Goal: Task Accomplishment & Management: Use online tool/utility

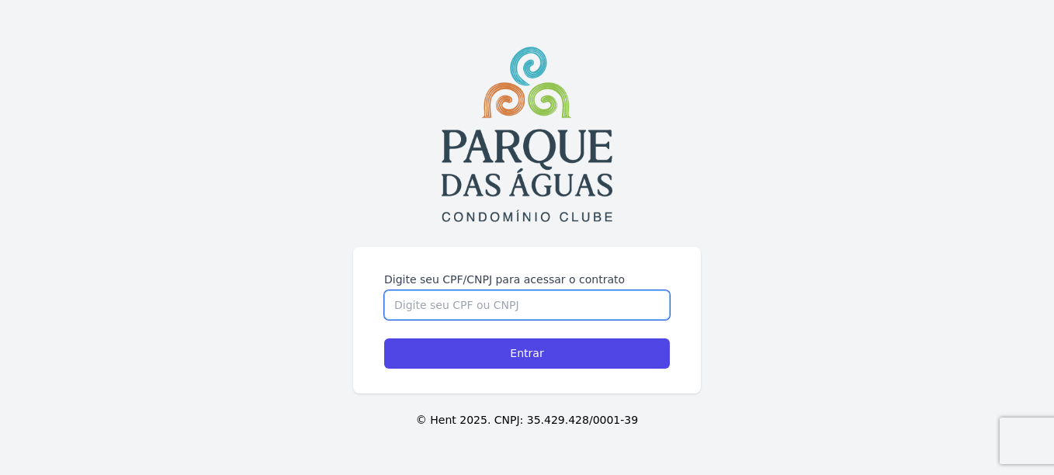
click at [549, 301] on input "Digite seu CPF/CNPJ para acessar o contrato" at bounding box center [526, 304] width 285 height 29
type input "01250790280"
click at [384, 338] on input "Entrar" at bounding box center [526, 353] width 285 height 30
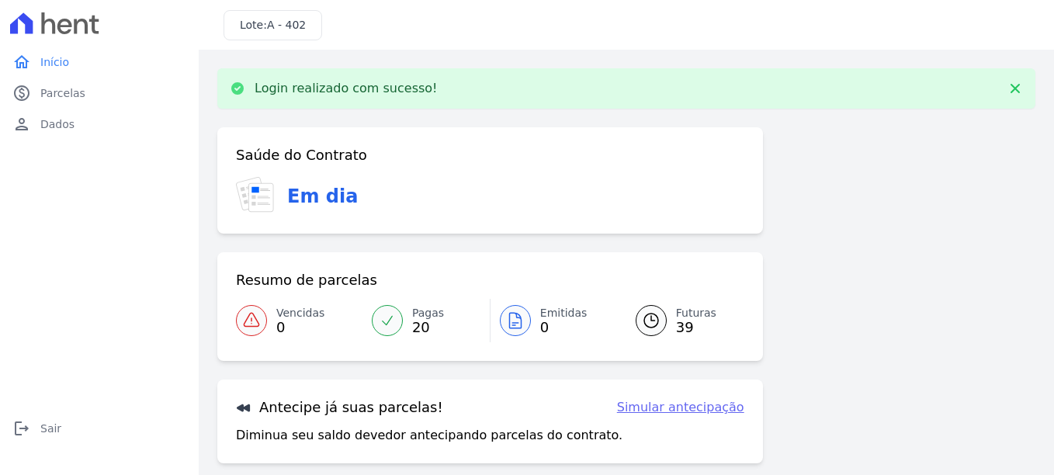
click at [937, 252] on div "Saúde do Contrato Em dia Resumo de parcelas Vencidas 0 Pagas 20 Emitidas 0 Futu…" at bounding box center [626, 358] width 818 height 462
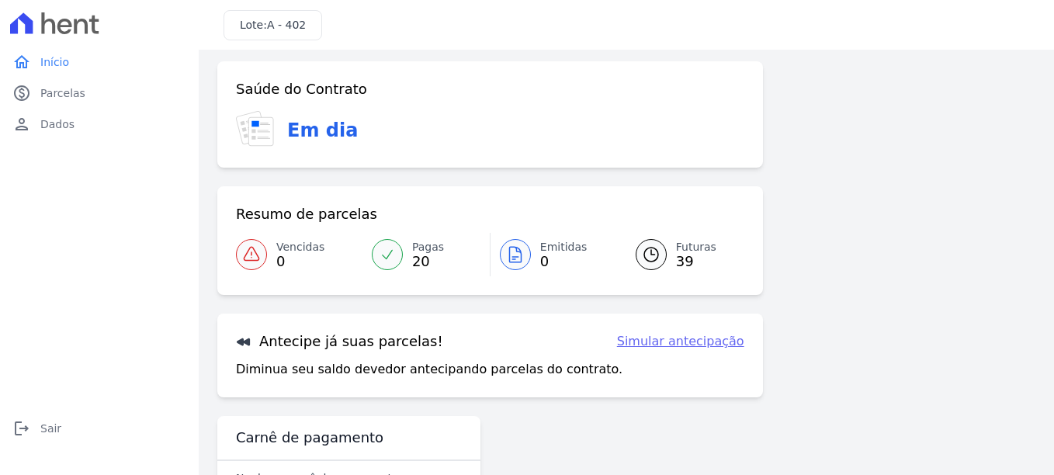
scroll to position [117, 0]
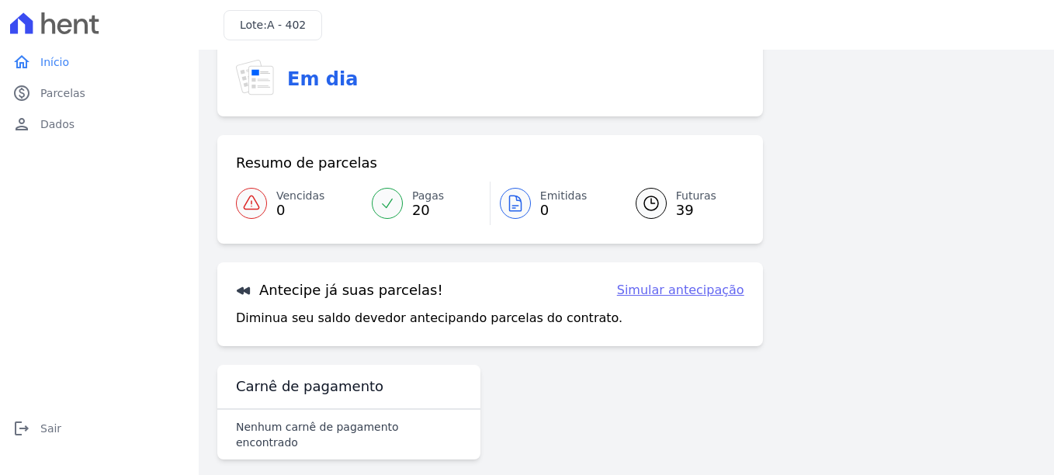
click at [666, 205] on link "Futuras 39" at bounding box center [680, 203] width 127 height 43
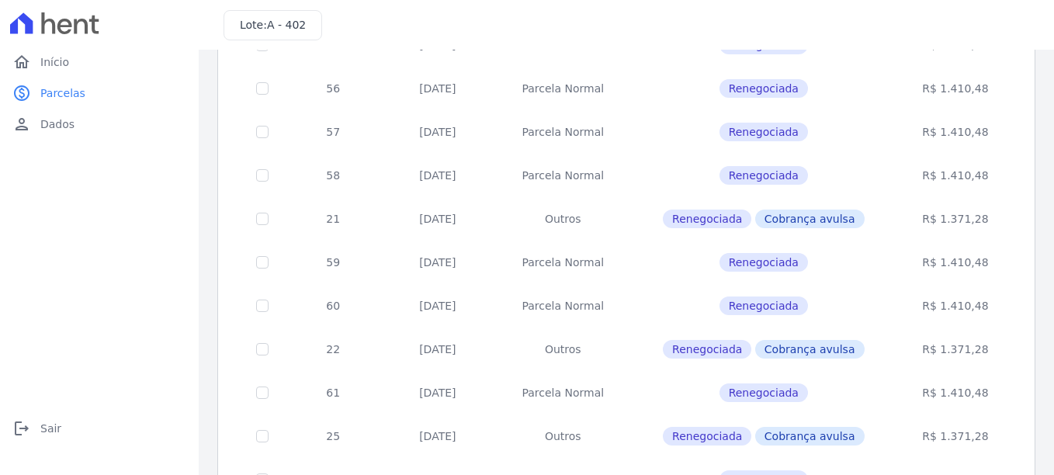
scroll to position [696, 0]
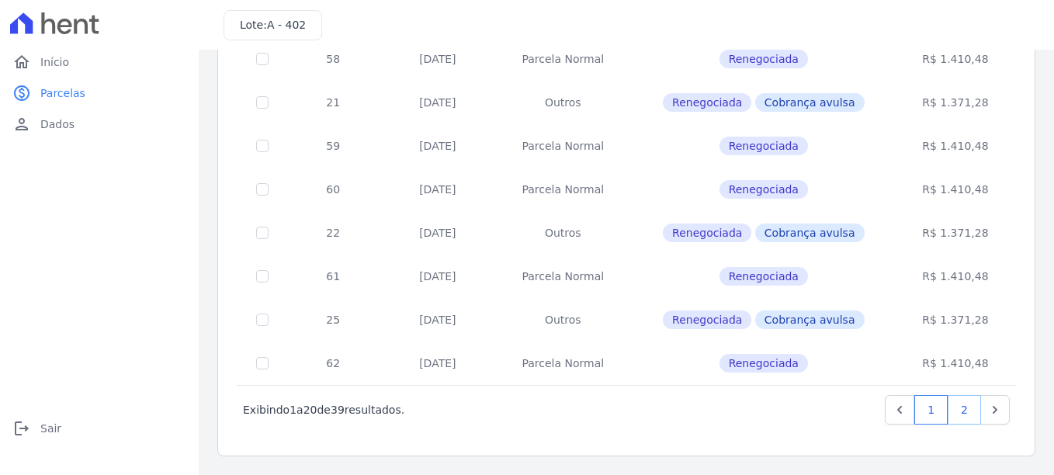
click at [957, 420] on link "2" at bounding box center [963, 409] width 33 height 29
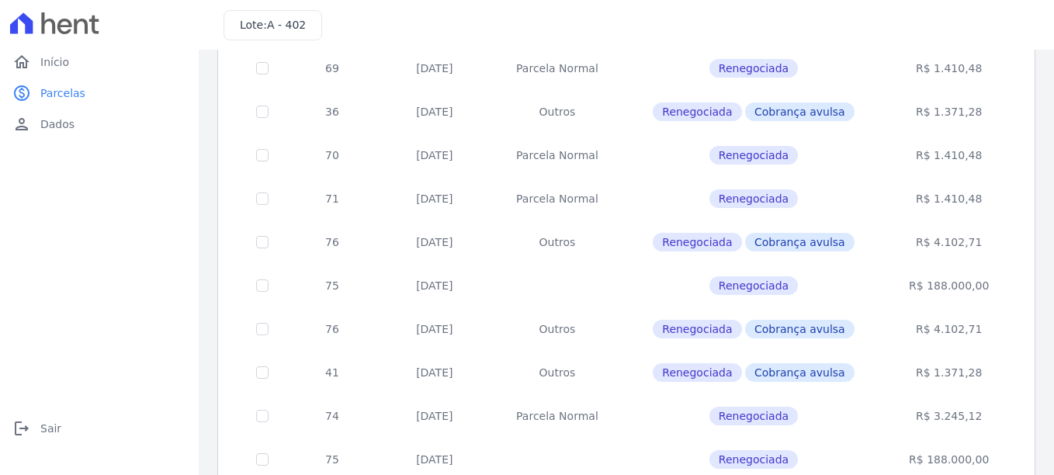
scroll to position [652, 0]
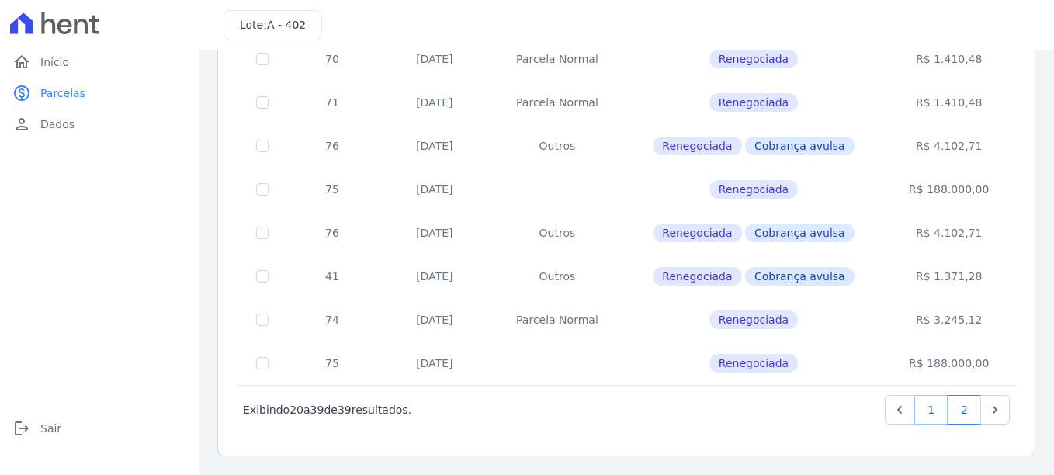
click at [917, 407] on link "1" at bounding box center [930, 409] width 33 height 29
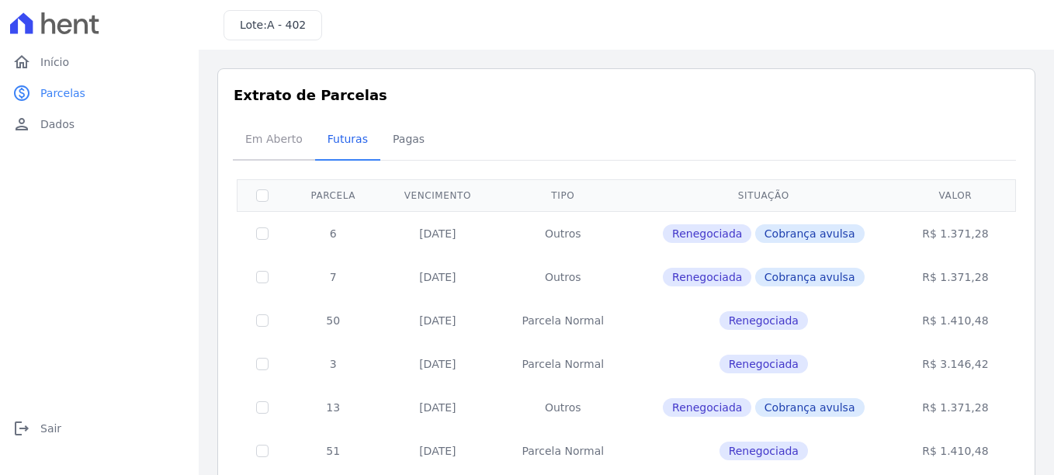
click at [292, 141] on span "Em Aberto" at bounding box center [274, 138] width 76 height 31
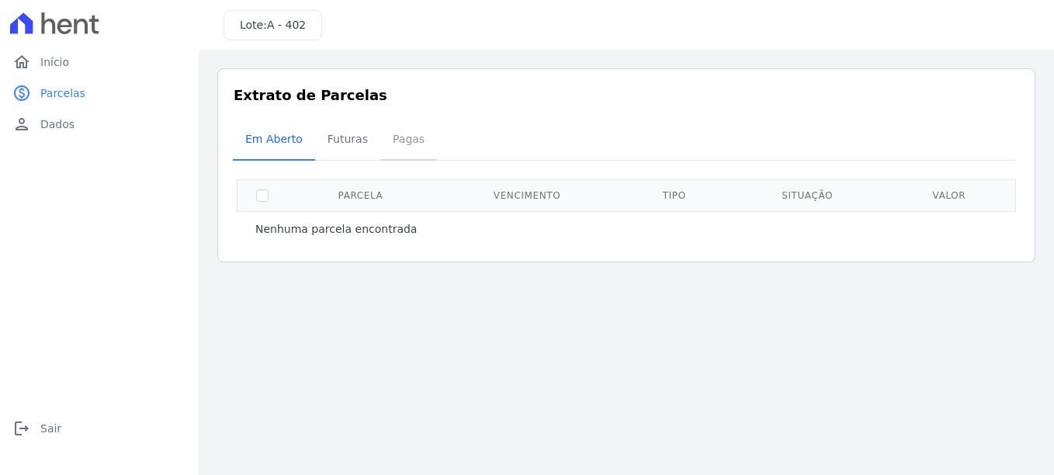
click at [408, 133] on span "Pagas" at bounding box center [408, 138] width 50 height 31
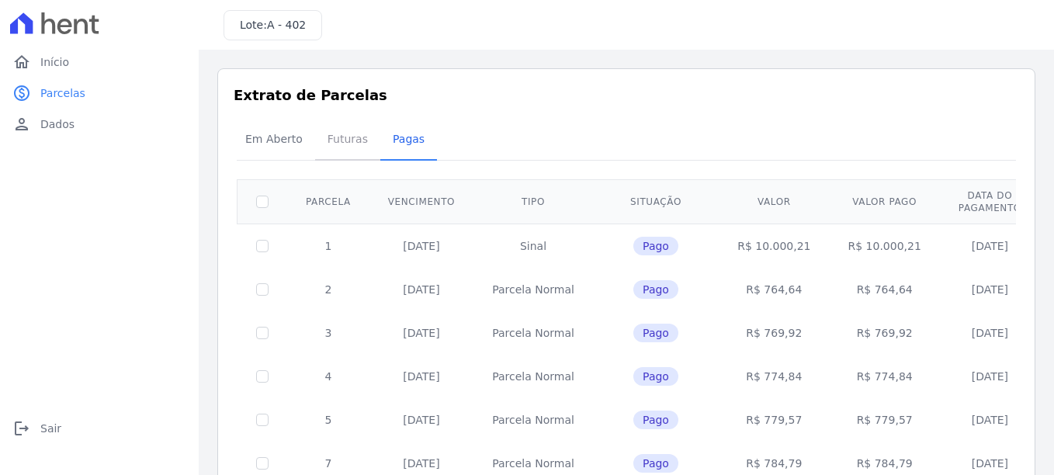
click at [346, 146] on span "Futuras" at bounding box center [347, 138] width 59 height 31
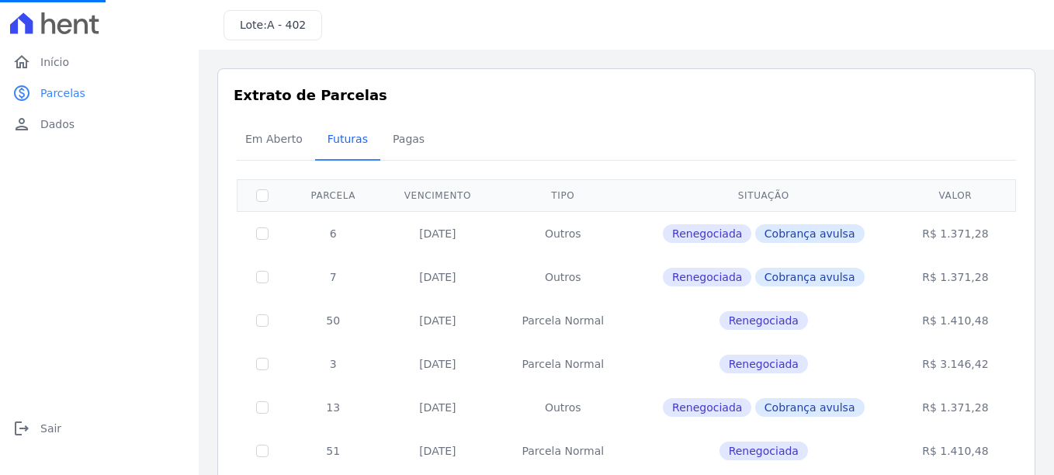
click at [32, 273] on div "home Início home Início paid Parcelas paid Parcelas person Dados person Dados l…" at bounding box center [99, 255] width 186 height 416
click at [103, 317] on div "home Início home Início paid Parcelas paid Parcelas person Dados person Dados l…" at bounding box center [99, 255] width 186 height 416
click at [257, 230] on input "checkbox" at bounding box center [262, 233] width 12 height 12
checkbox input "true"
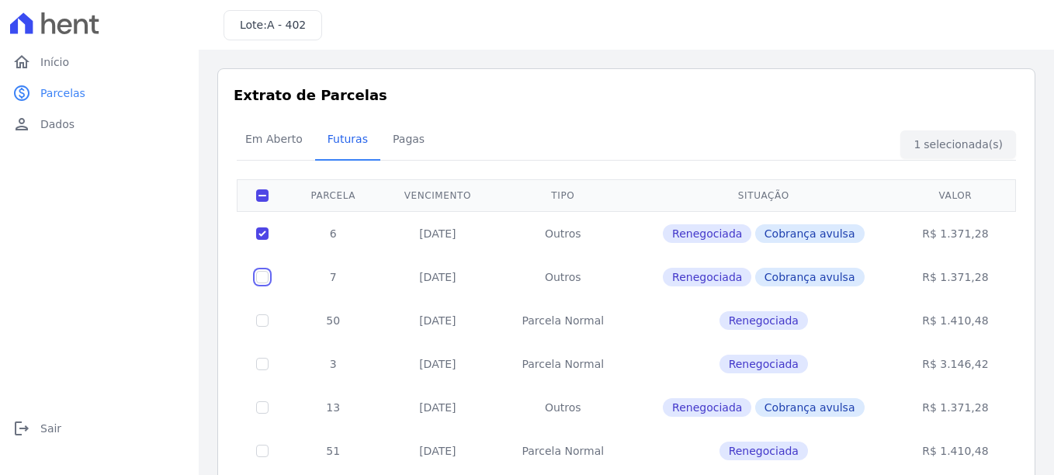
click at [263, 280] on input "checkbox" at bounding box center [262, 277] width 12 height 12
checkbox input "true"
click at [54, 123] on span "Dados" at bounding box center [57, 124] width 34 height 16
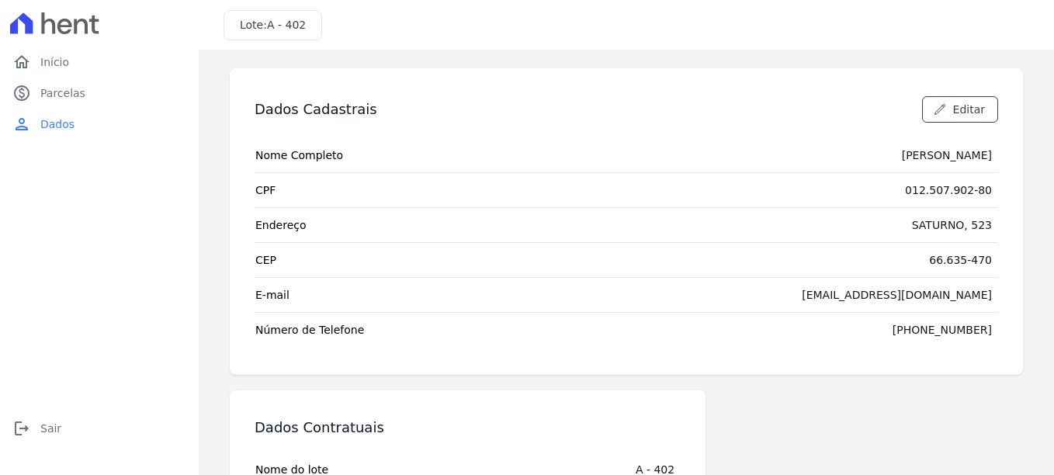
click at [72, 268] on div "home Início home Início paid Parcelas paid Parcelas person Dados person Dados l…" at bounding box center [99, 255] width 186 height 416
click at [107, 312] on div "home Início home Início paid Parcelas paid Parcelas person Dados person Dados l…" at bounding box center [99, 255] width 186 height 416
click at [81, 51] on link "home Início" at bounding box center [99, 62] width 186 height 31
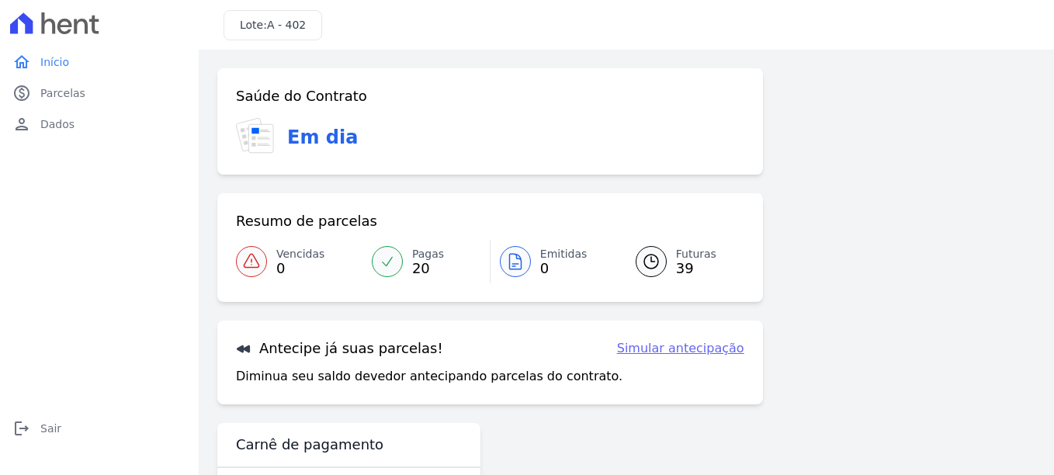
click at [691, 352] on link "Simular antecipação" at bounding box center [680, 348] width 127 height 19
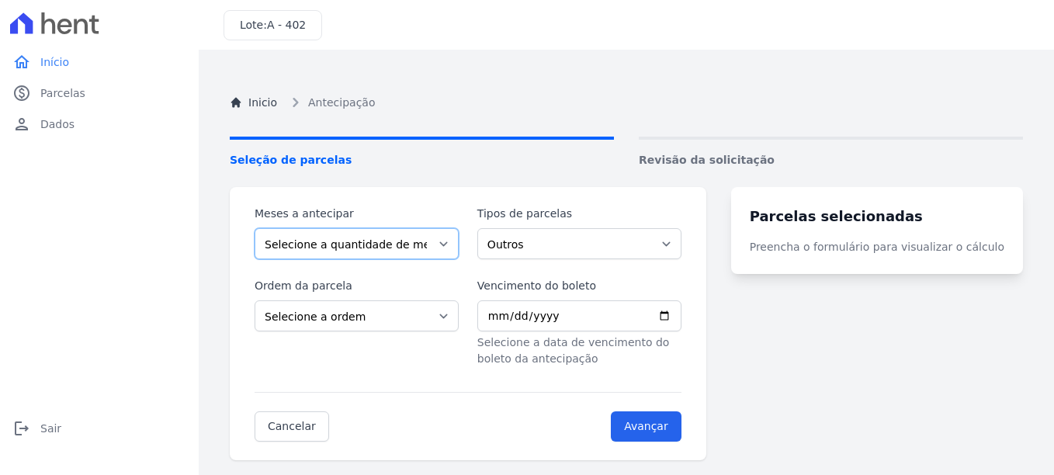
click at [453, 256] on select "Selecione a quantidade de meses a antecipar 1 2 3 4 5 6 7 8 9 10 11 12 13 14 15…" at bounding box center [356, 243] width 204 height 31
select select "2"
click at [254, 228] on select "Selecione a quantidade de meses a antecipar 1 2 3 4 5 6 7 8 9 10 11 12 13 14 15…" at bounding box center [356, 243] width 204 height 31
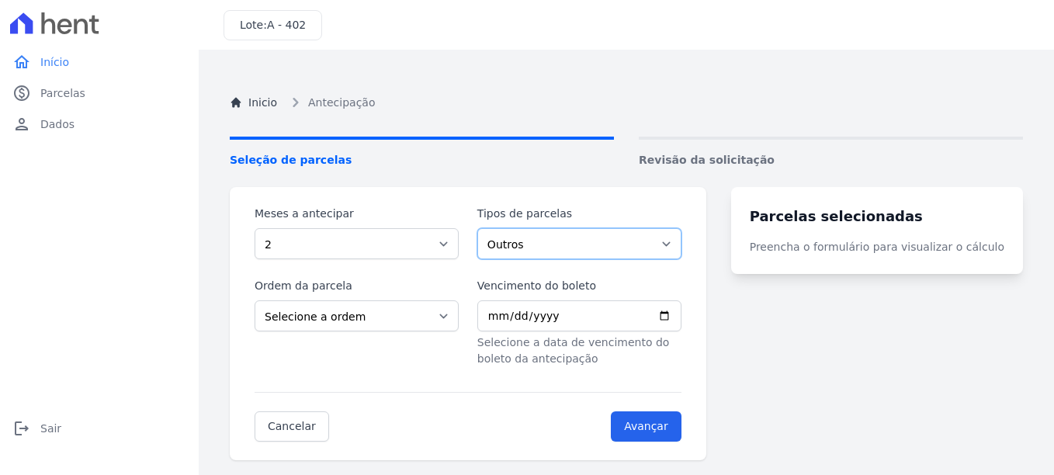
click at [566, 254] on select "Outros Parcela Normal Financiamento CEF" at bounding box center [579, 243] width 204 height 31
select select "standard"
click at [486, 228] on select "Outros Parcela Normal Financiamento CEF" at bounding box center [579, 243] width 204 height 31
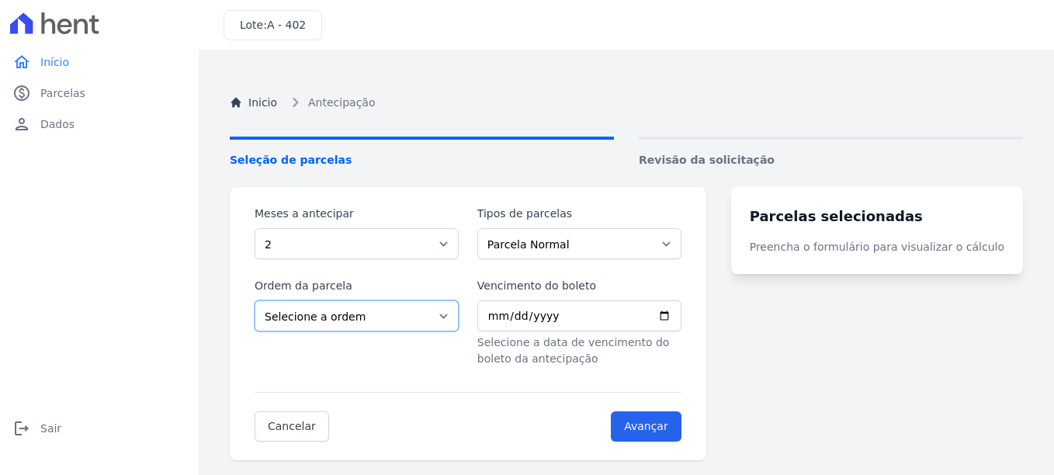
click at [410, 317] on select "Selecione a ordem Últimas parcelas Primeiras parcelas" at bounding box center [356, 315] width 204 height 31
select select "ending"
click at [254, 300] on select "Selecione a ordem Últimas parcelas Primeiras parcelas" at bounding box center [356, 315] width 204 height 31
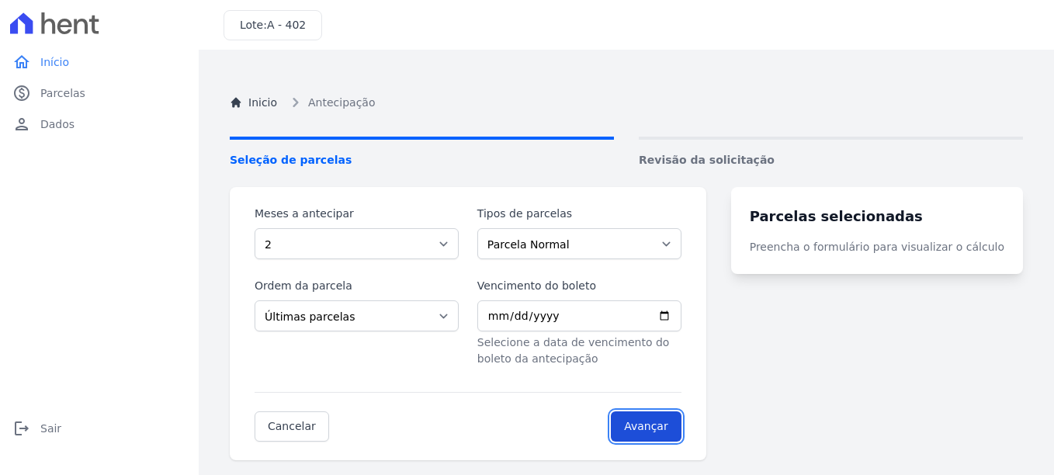
click at [656, 415] on input "Avançar" at bounding box center [646, 426] width 71 height 30
